Goal: Navigation & Orientation: Find specific page/section

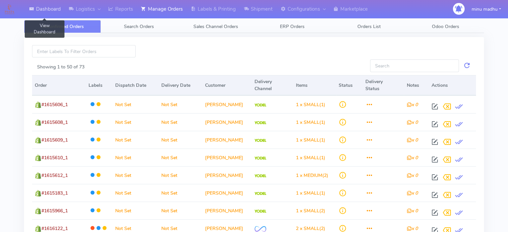
click at [46, 5] on link "Dashboard" at bounding box center [45, 9] width 40 height 18
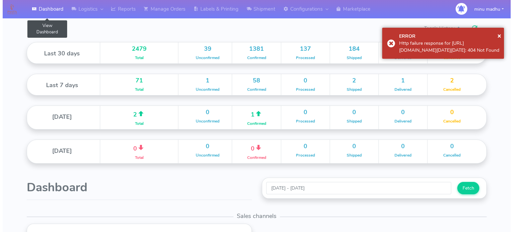
scroll to position [118, 230]
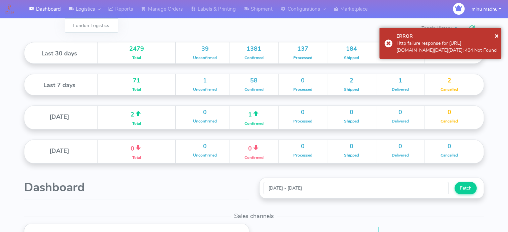
click at [86, 8] on link "Logistics" at bounding box center [84, 9] width 39 height 18
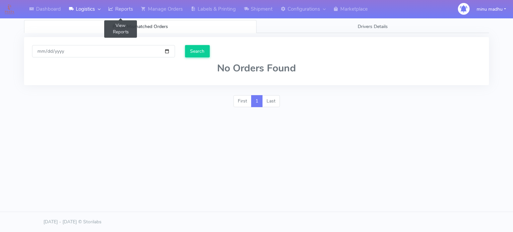
click at [122, 8] on link "Reports" at bounding box center [120, 9] width 33 height 18
